Goal: Transaction & Acquisition: Purchase product/service

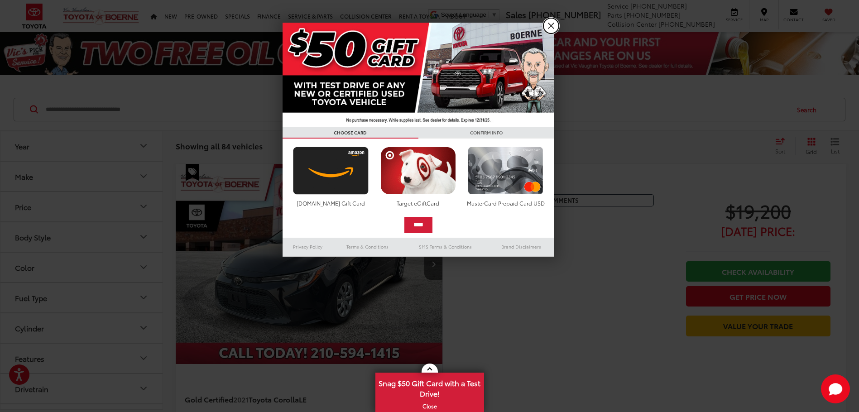
click at [548, 28] on link "X" at bounding box center [551, 25] width 15 height 15
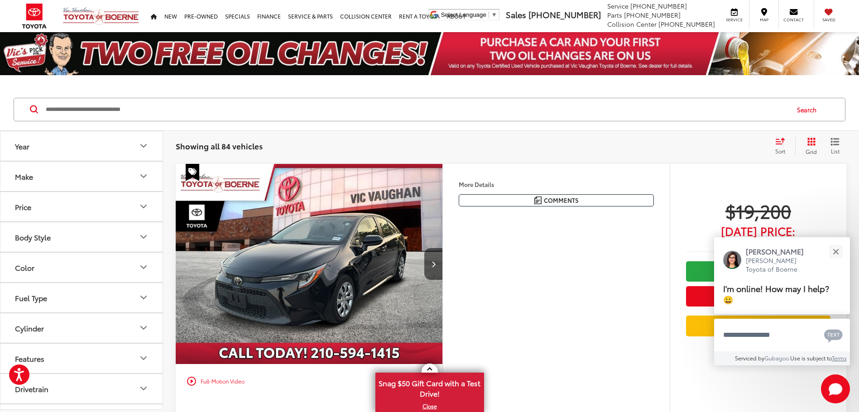
drag, startPoint x: 548, startPoint y: 4613, endPoint x: 551, endPoint y: 29, distance: 4583.5
click at [551, 29] on ul "Select Language ​ ▼ Sales 726-222-1164 Service 726-222-1138 Parts 726-222-1142 …" at bounding box center [635, 14] width 419 height 29
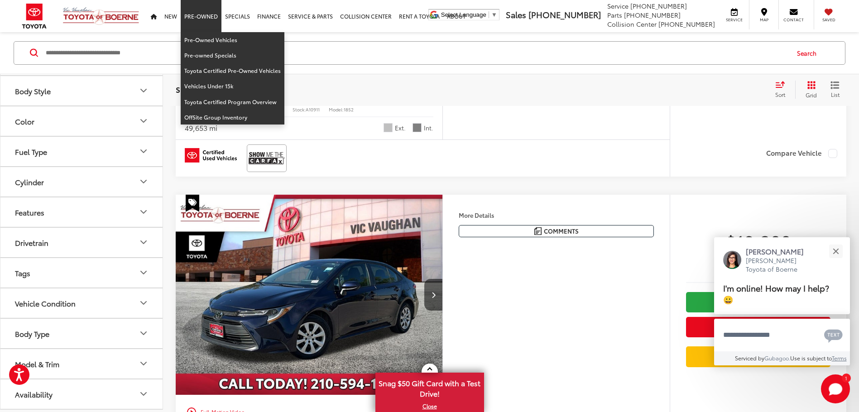
click at [195, 20] on link "Pre-Owned" at bounding box center [201, 16] width 41 height 32
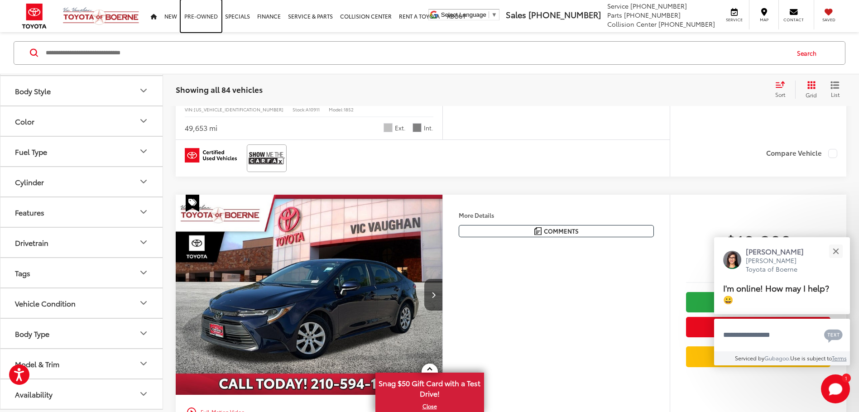
click at [195, 15] on link "Pre-Owned" at bounding box center [201, 16] width 41 height 32
click at [839, 254] on div "Close" at bounding box center [836, 252] width 6 height 6
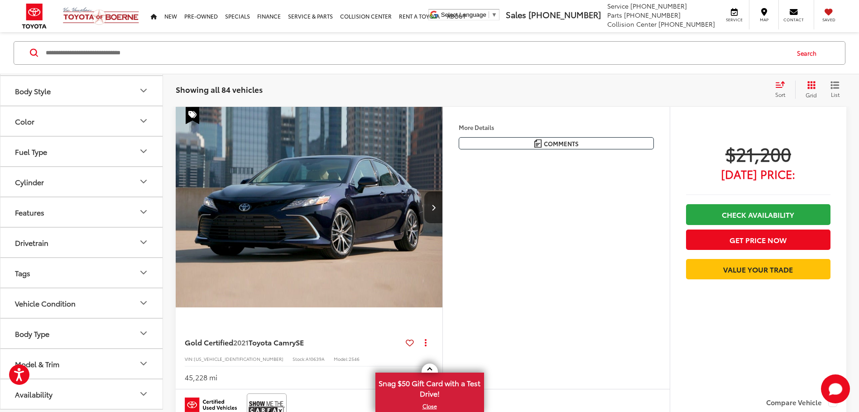
scroll to position [2805, 0]
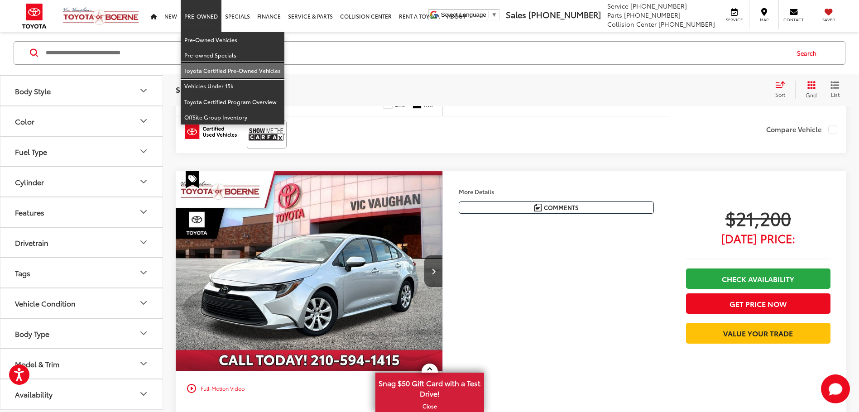
click at [215, 74] on link "Toyota Certified Pre-Owned Vehicles" at bounding box center [233, 70] width 104 height 15
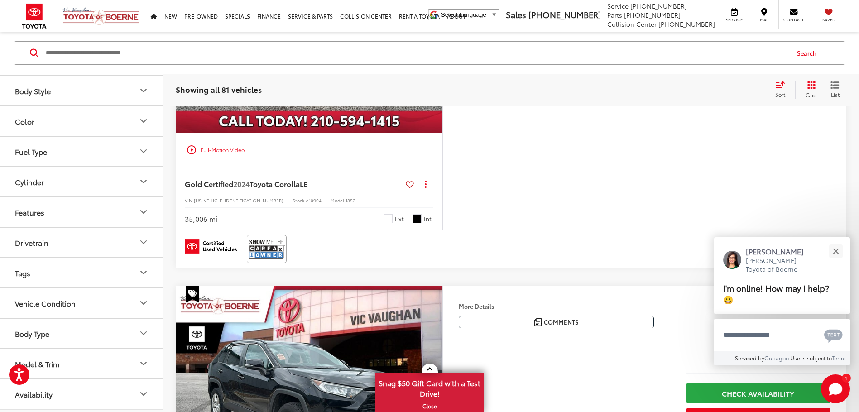
scroll to position [3714, 0]
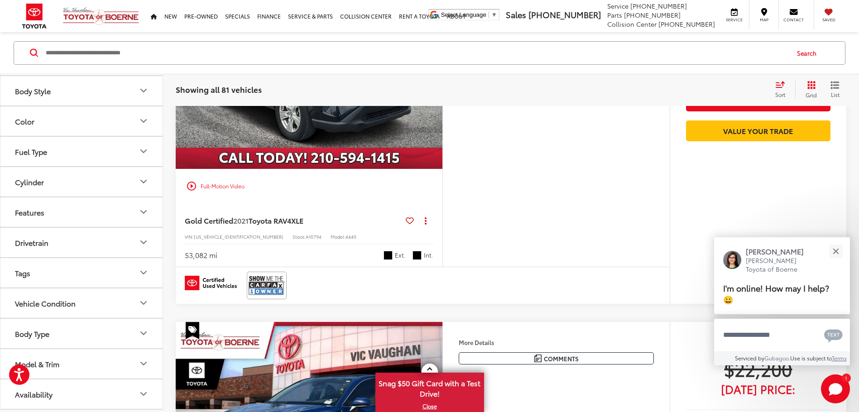
click at [829, 90] on button "List" at bounding box center [835, 90] width 23 height 18
click at [833, 87] on icon "List View" at bounding box center [835, 85] width 9 height 8
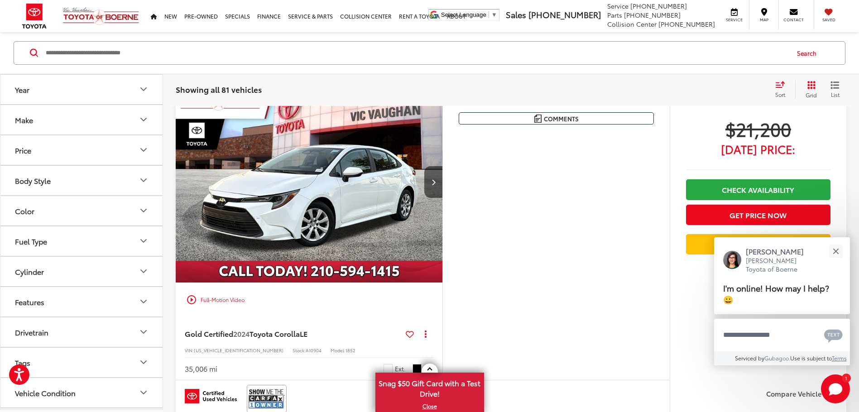
scroll to position [3021, 0]
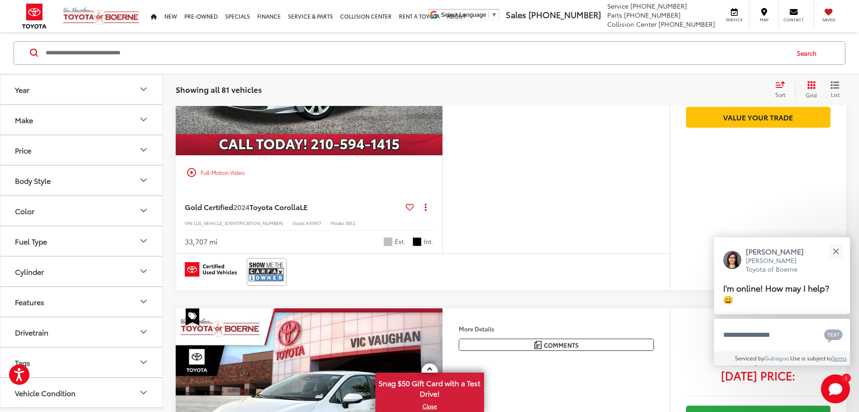
click at [56, 120] on button "Make" at bounding box center [81, 119] width 163 height 29
click at [30, 123] on div "Make" at bounding box center [24, 120] width 18 height 9
click at [39, 176] on label "Toyota (81)" at bounding box center [41, 159] width 37 height 37
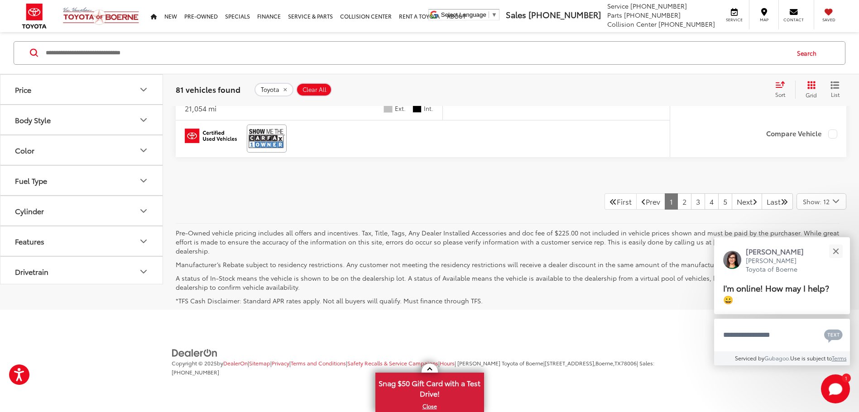
scroll to position [50, 0]
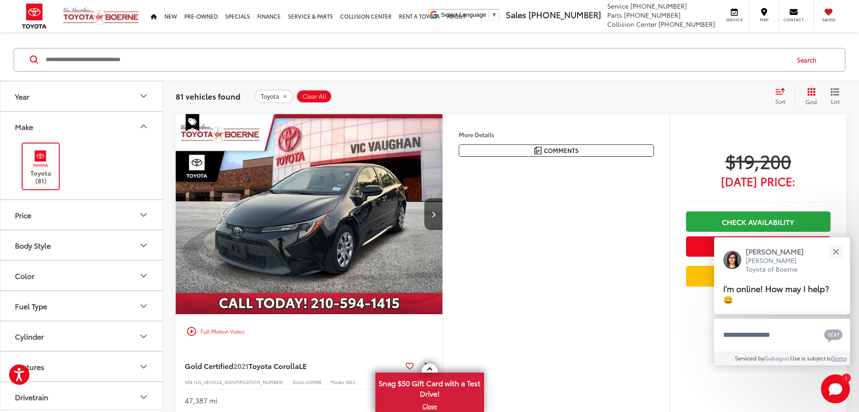
click at [132, 246] on button "Body Style" at bounding box center [81, 245] width 163 height 29
click at [14, 296] on label "4D Sport Utility (37)" at bounding box center [47, 297] width 73 height 15
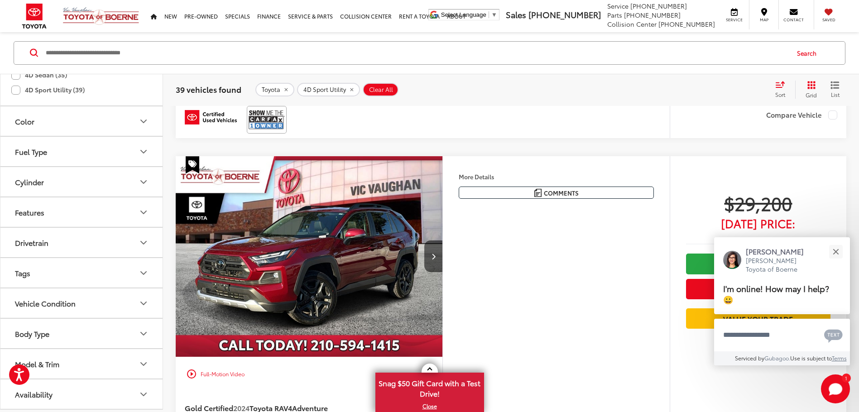
scroll to position [3997, 0]
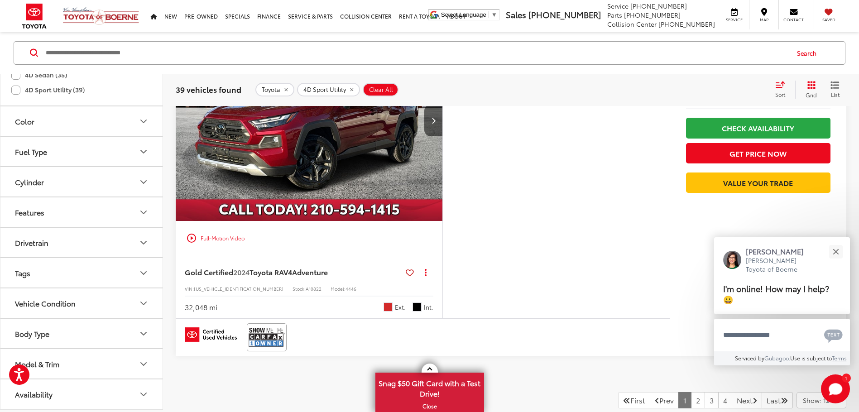
click at [57, 367] on div "Model & Trim" at bounding box center [37, 364] width 44 height 9
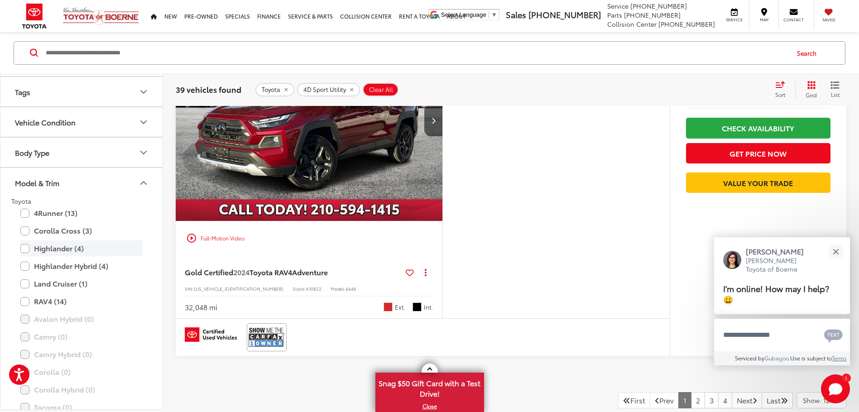
click at [24, 247] on label "Highlander (4)" at bounding box center [81, 249] width 122 height 16
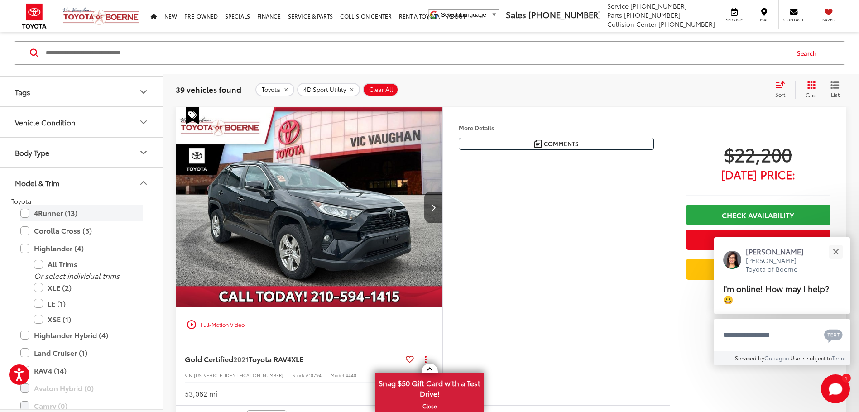
scroll to position [2027, 0]
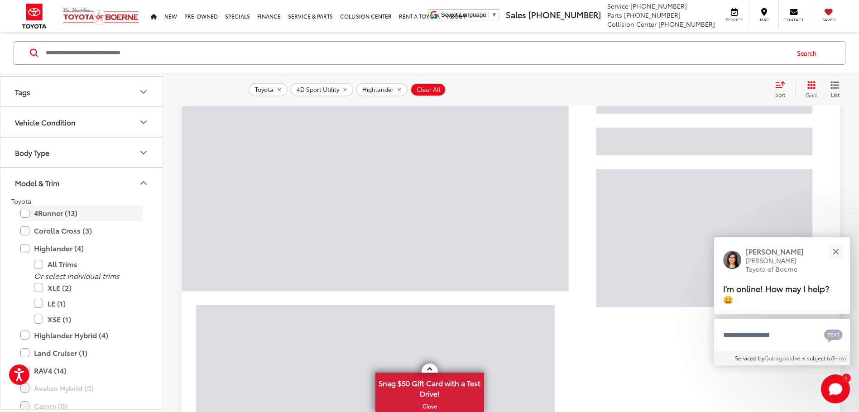
click at [27, 217] on label "4Runner (13)" at bounding box center [81, 213] width 122 height 16
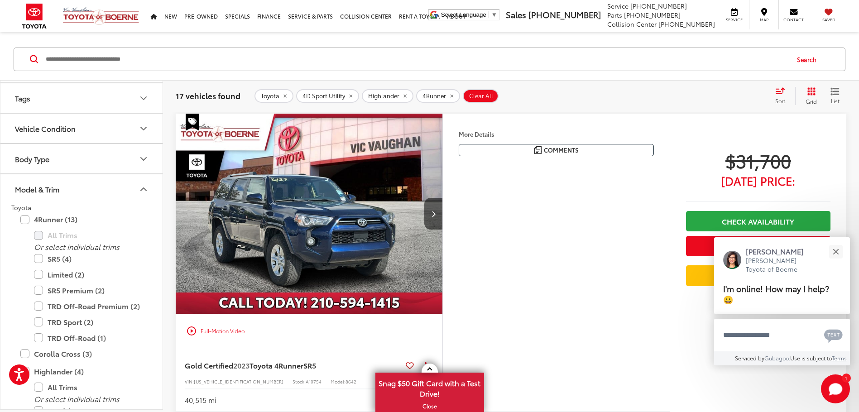
scroll to position [608, 0]
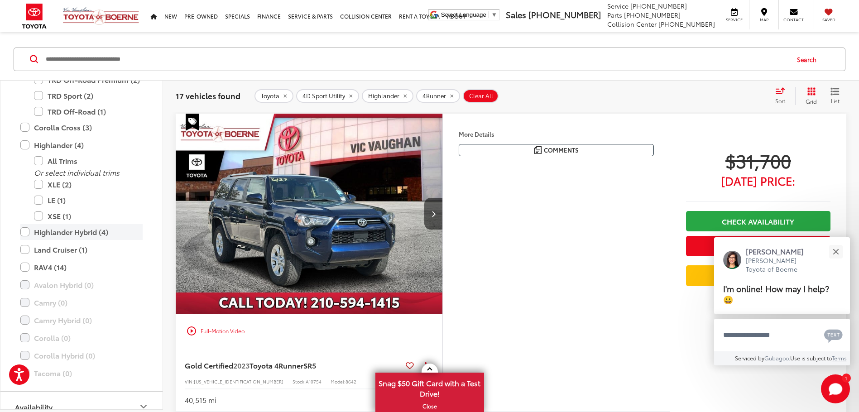
click at [26, 231] on label "Highlander Hybrid (4)" at bounding box center [81, 232] width 122 height 16
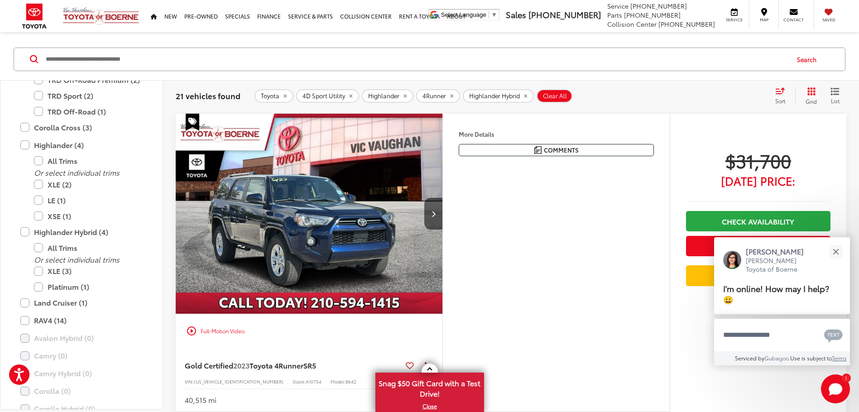
click at [514, 286] on div "More Details Comments Dealer Comments CARFAX One-Owner. Clean CARFAX. 2023 Toyo…" at bounding box center [556, 263] width 227 height 298
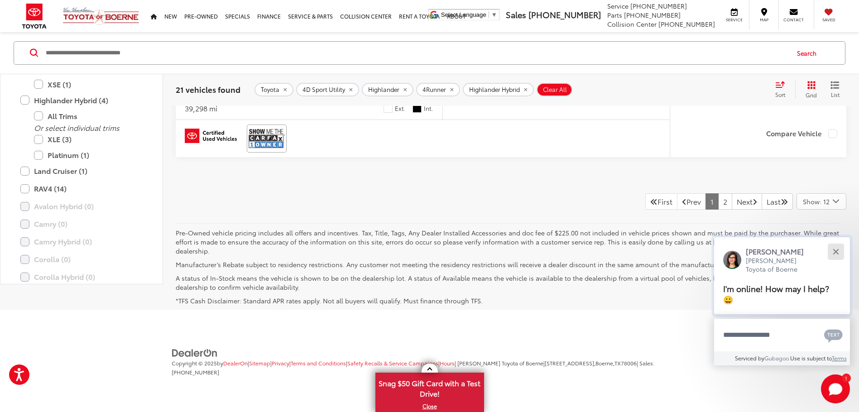
click at [834, 253] on div "Close" at bounding box center [836, 252] width 6 height 6
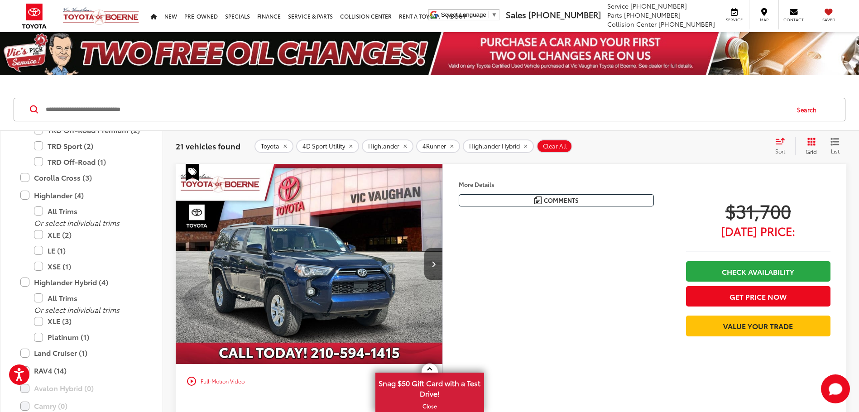
scroll to position [91, 0]
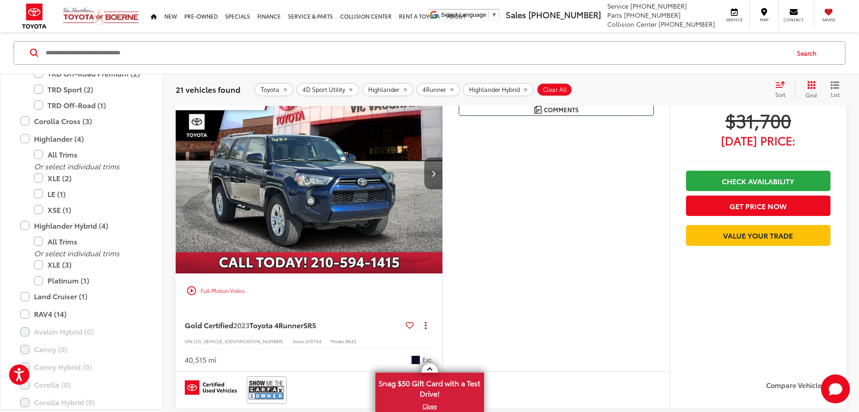
click at [432, 172] on icon "Next image" at bounding box center [434, 173] width 4 height 6
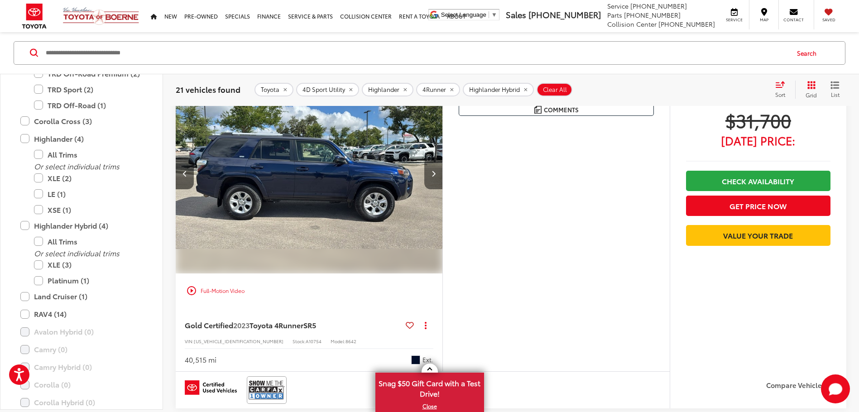
click at [432, 172] on icon "Next image" at bounding box center [434, 173] width 4 height 6
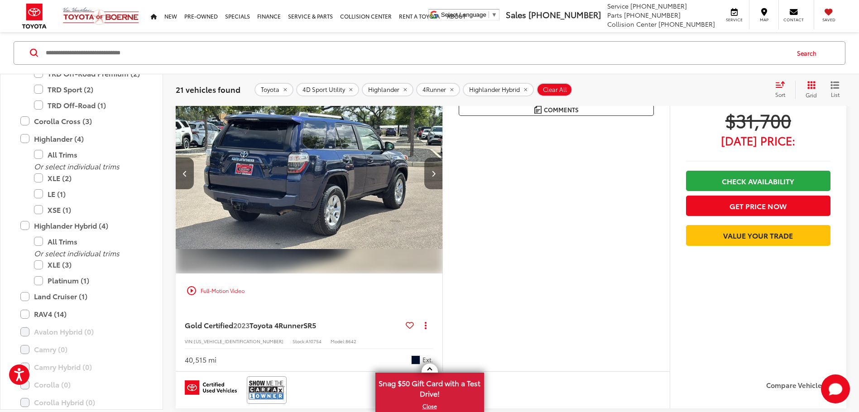
click at [434, 173] on icon "Next image" at bounding box center [434, 173] width 4 height 6
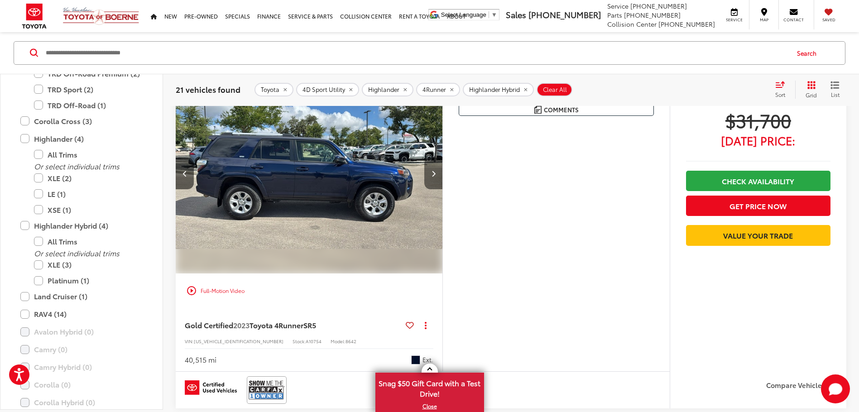
scroll to position [0, 804]
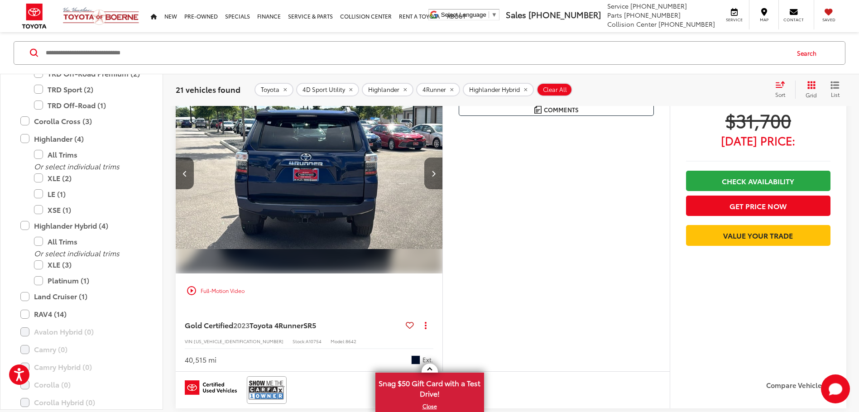
click at [434, 175] on icon "Next image" at bounding box center [434, 173] width 4 height 6
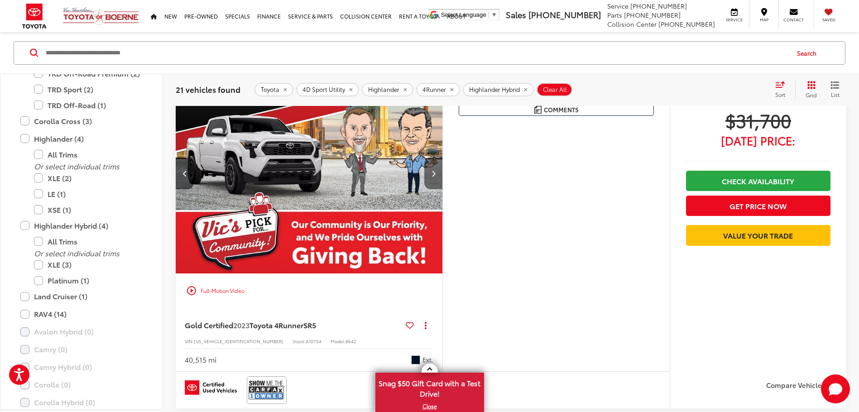
click at [434, 175] on icon "Next image" at bounding box center [434, 173] width 4 height 6
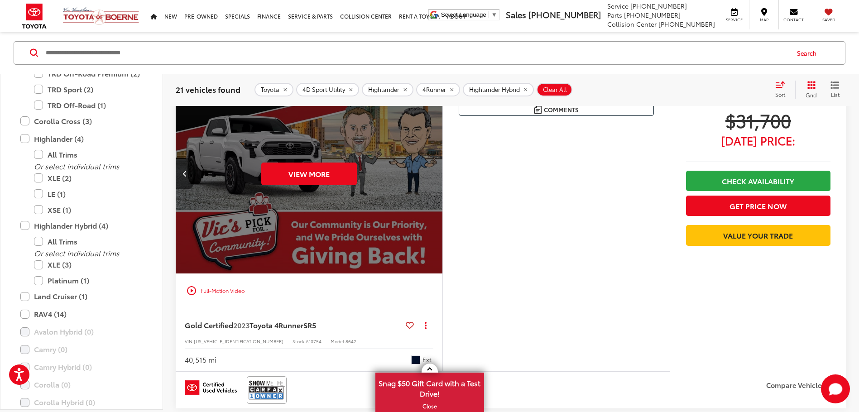
click at [496, 197] on div "More Details Comments Dealer Comments CARFAX One-Owner. Clean CARFAX. 2023 Toyo…" at bounding box center [556, 222] width 227 height 298
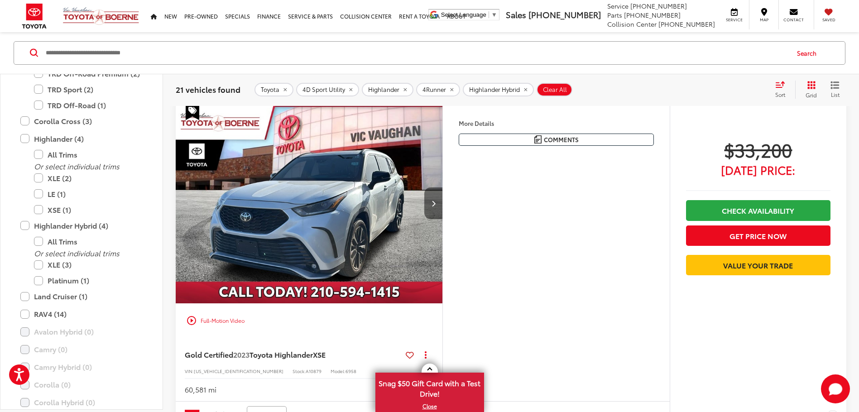
scroll to position [408, 0]
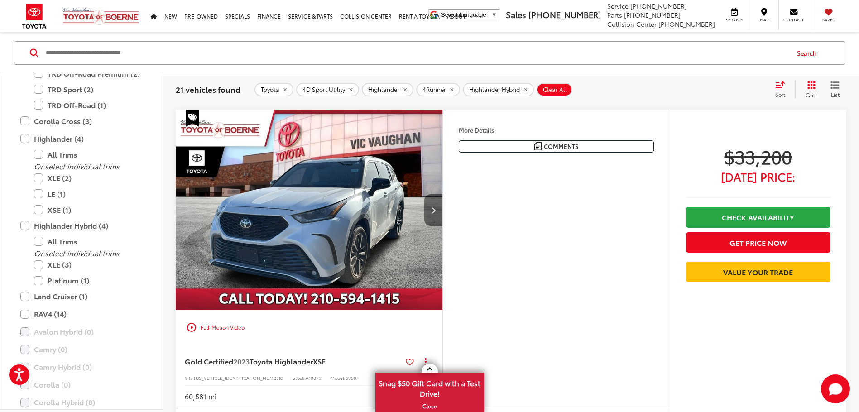
click at [433, 208] on icon "Next image" at bounding box center [434, 210] width 4 height 6
